Goal: Find specific page/section: Find specific page/section

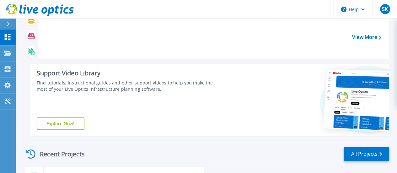
scroll to position [157, 0]
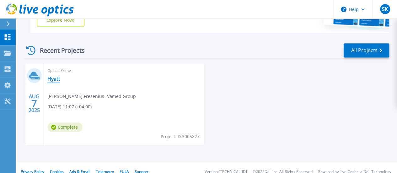
click at [51, 80] on link "Hyatt" at bounding box center [53, 79] width 13 height 6
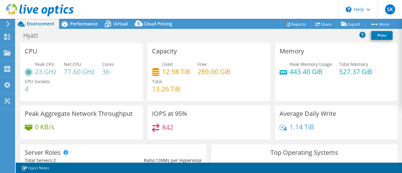
select select "USD"
click at [119, 24] on span "Virtual" at bounding box center [120, 24] width 14 height 6
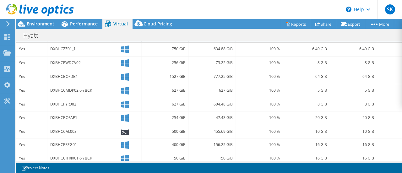
scroll to position [157, 0]
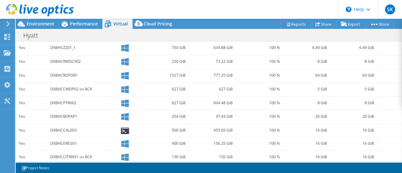
click at [7, 26] on use at bounding box center [7, 24] width 3 height 6
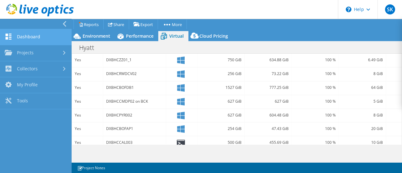
click at [26, 37] on link "Dashboard" at bounding box center [36, 37] width 72 height 16
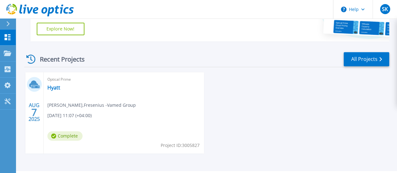
scroll to position [157, 0]
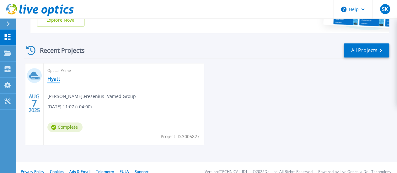
click at [56, 79] on link "Hyatt" at bounding box center [53, 79] width 13 height 6
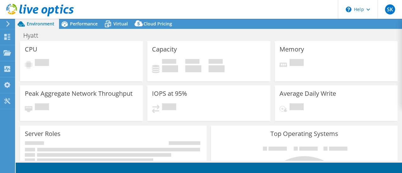
select select "USD"
